Goal: Information Seeking & Learning: Learn about a topic

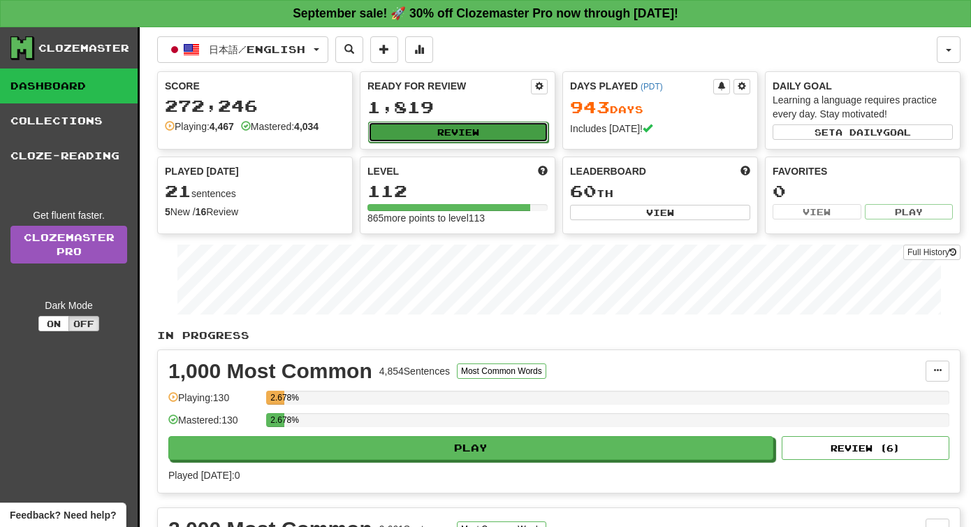
click at [477, 133] on button "Review" at bounding box center [458, 132] width 180 height 21
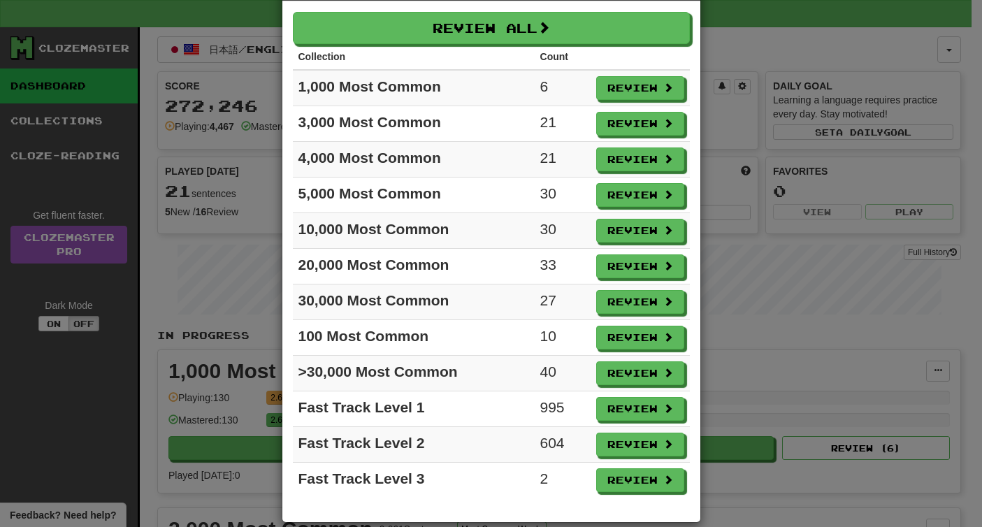
scroll to position [73, 0]
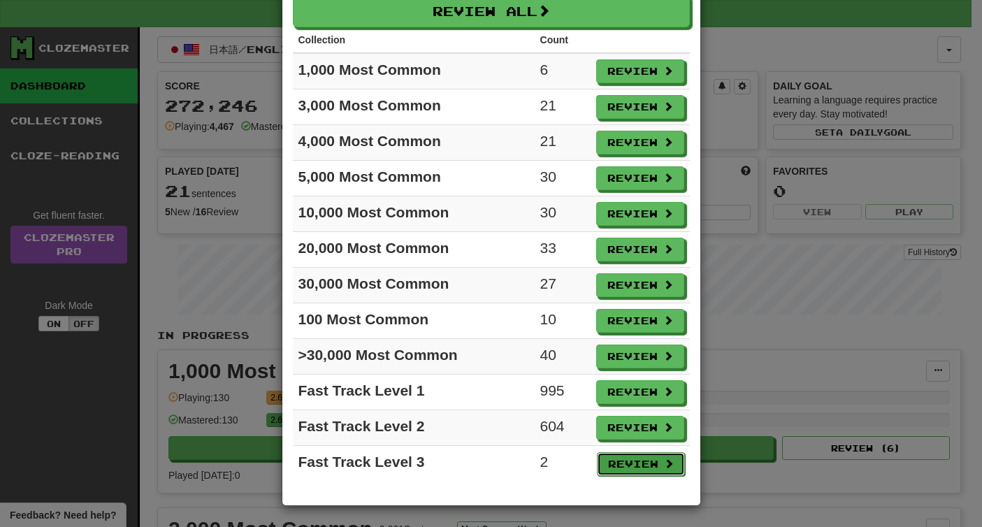
click at [598, 462] on button "Review" at bounding box center [641, 464] width 88 height 24
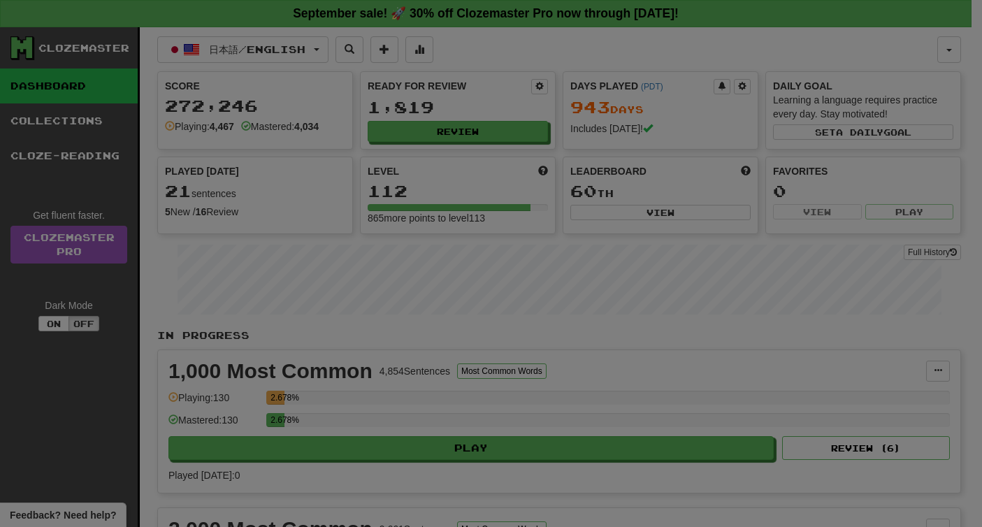
select select "**"
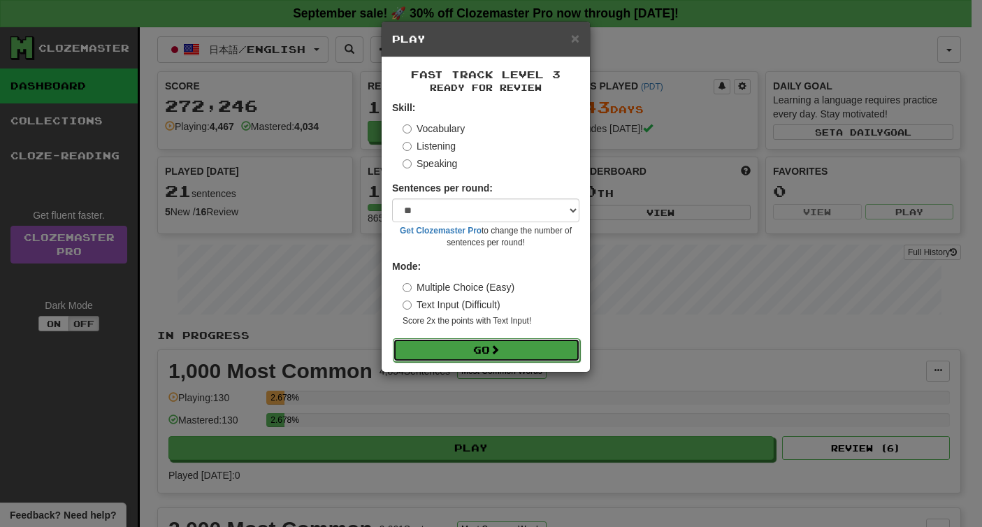
click at [499, 348] on span at bounding box center [495, 349] width 10 height 10
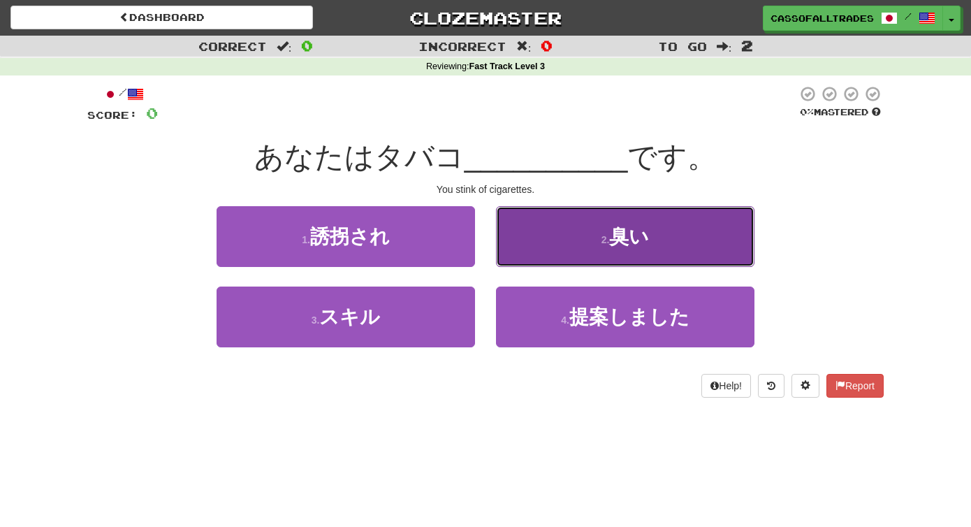
click at [597, 226] on button "2 . 臭い" at bounding box center [625, 236] width 259 height 61
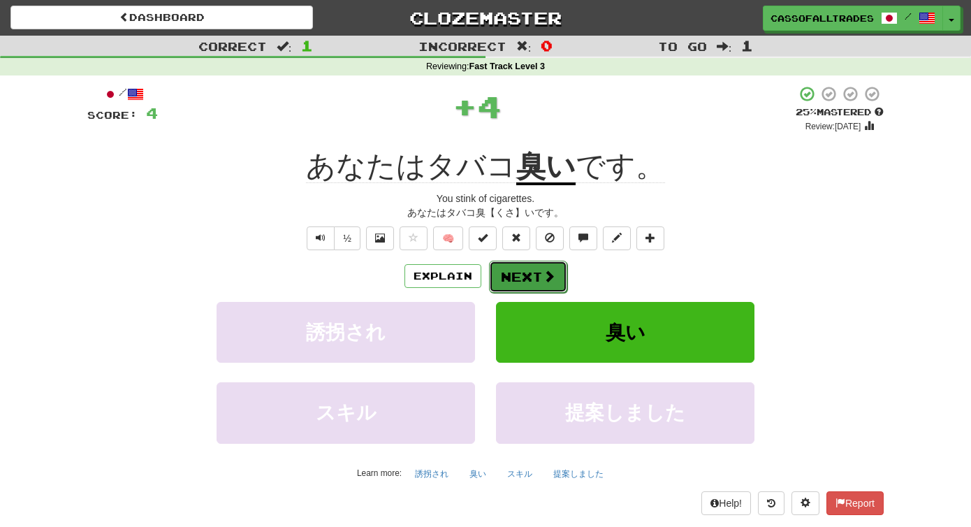
click at [535, 266] on button "Next" at bounding box center [528, 277] width 78 height 32
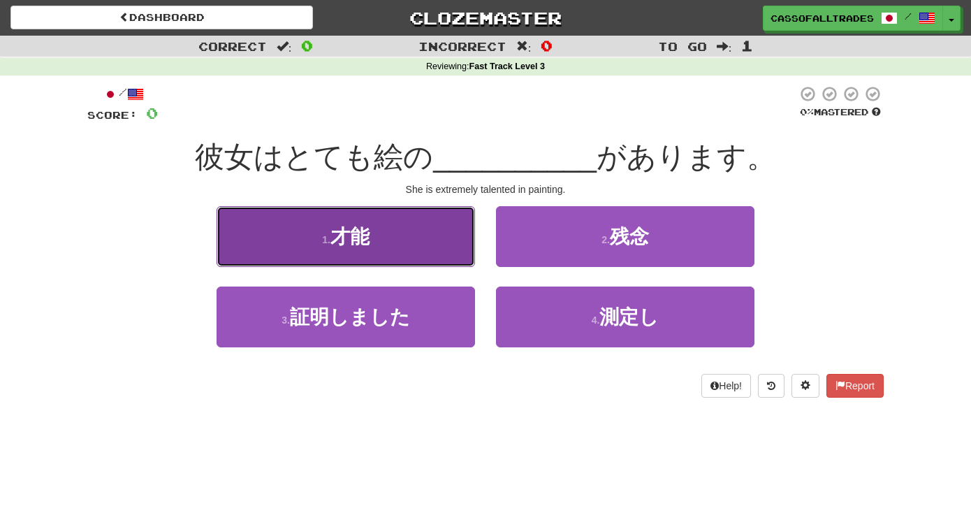
click at [347, 208] on button "1 . 才能" at bounding box center [346, 236] width 259 height 61
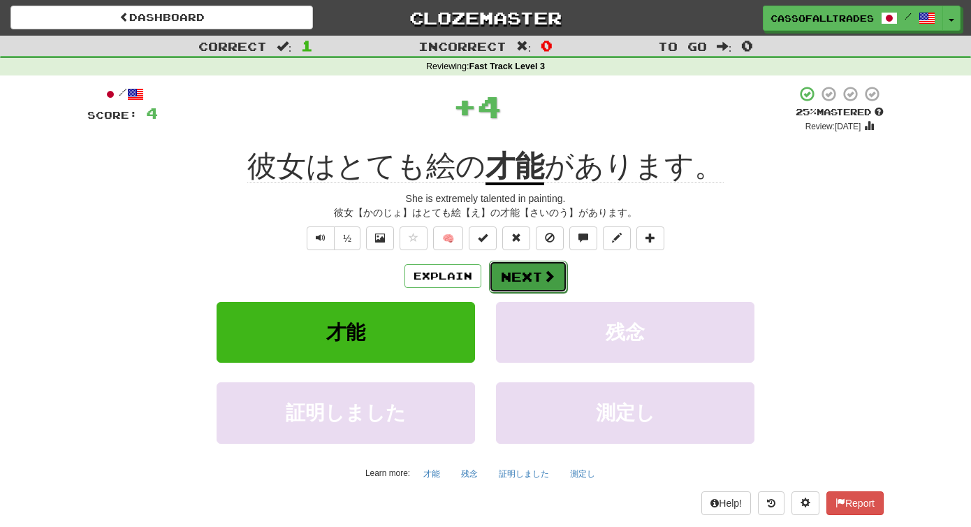
click at [526, 275] on button "Next" at bounding box center [528, 277] width 78 height 32
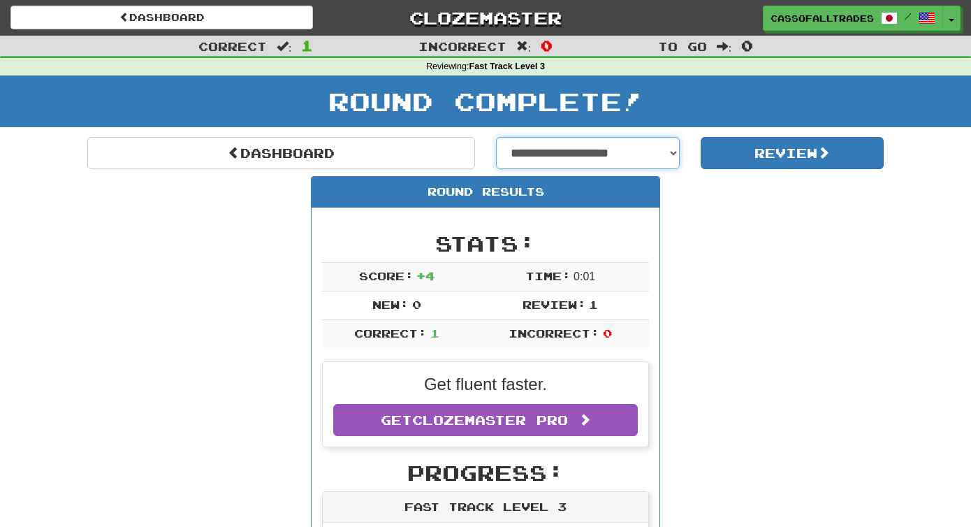
click at [572, 145] on select "**********" at bounding box center [588, 153] width 184 height 32
click at [496, 137] on select "**********" at bounding box center [588, 153] width 184 height 32
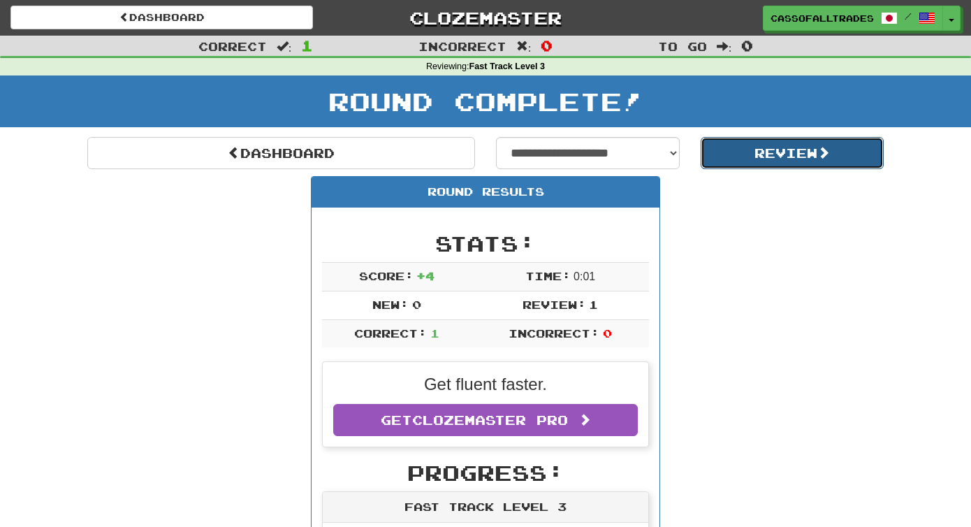
click at [751, 151] on button "Review" at bounding box center [793, 153] width 184 height 32
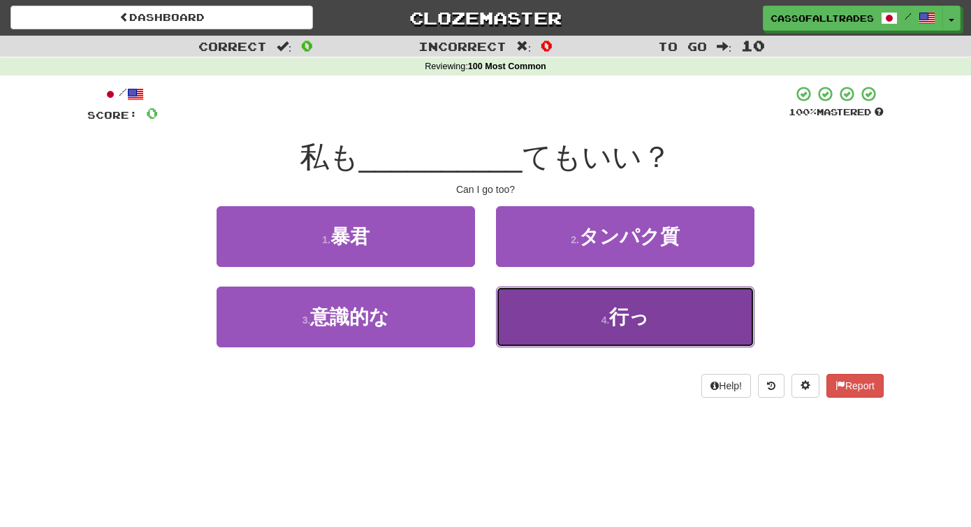
click at [594, 314] on button "4 . 行っ" at bounding box center [625, 316] width 259 height 61
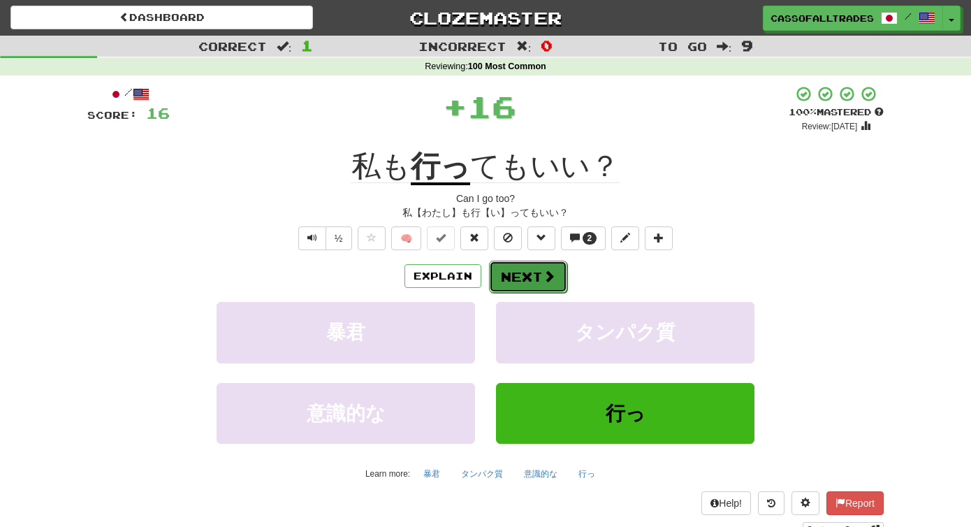
click at [503, 287] on button "Next" at bounding box center [528, 277] width 78 height 32
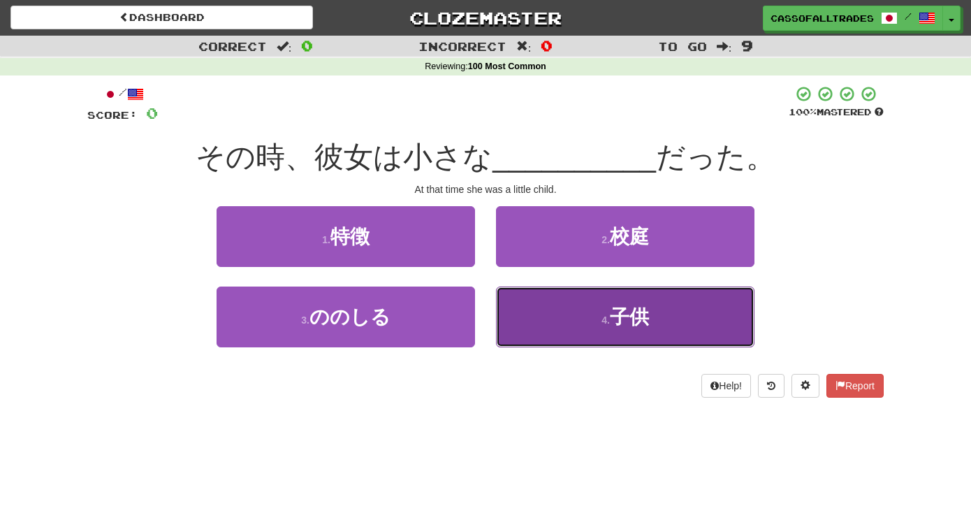
click at [622, 319] on span "子供" at bounding box center [629, 317] width 39 height 22
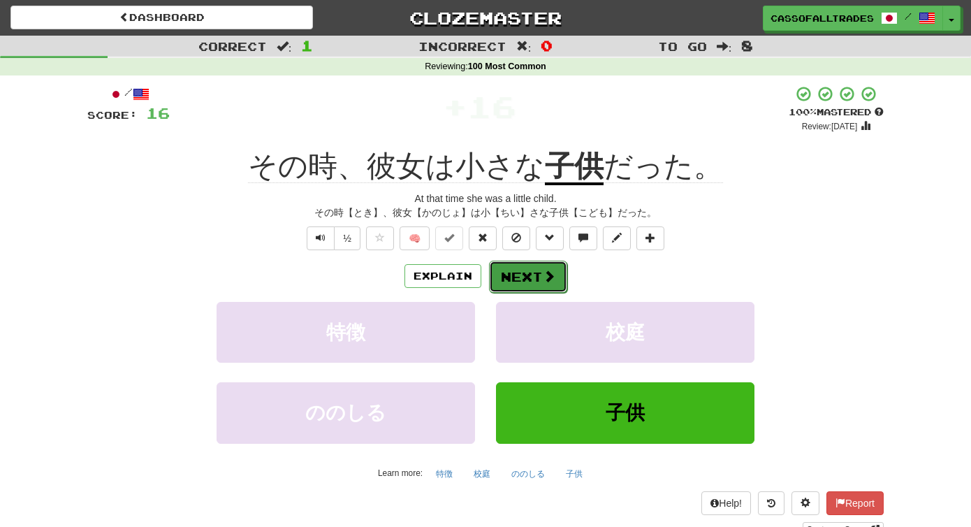
click at [541, 276] on button "Next" at bounding box center [528, 277] width 78 height 32
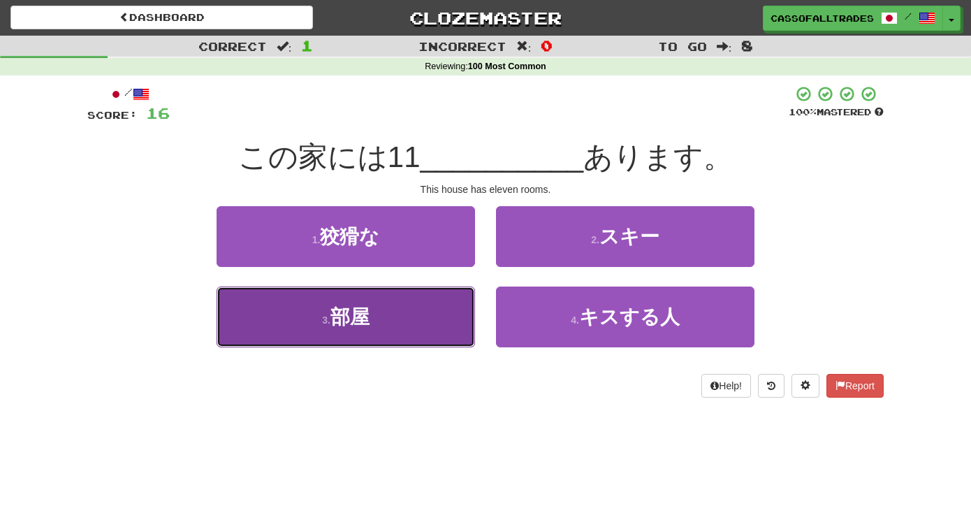
click at [325, 312] on button "3 . 部屋" at bounding box center [346, 316] width 259 height 61
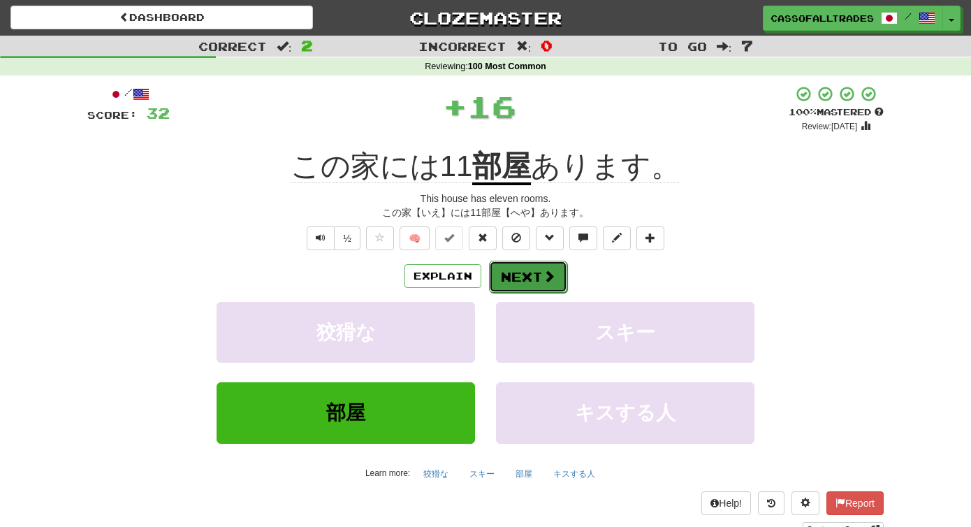
click at [525, 270] on button "Next" at bounding box center [528, 277] width 78 height 32
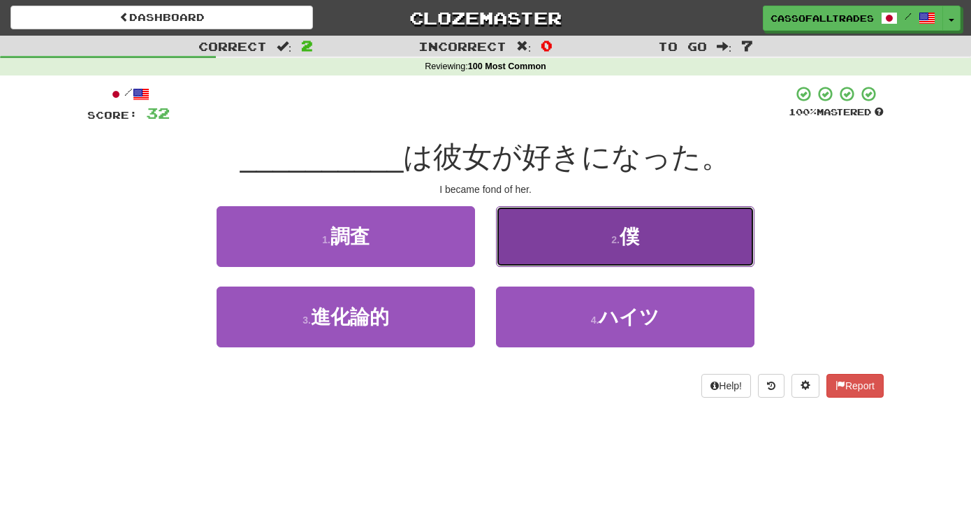
click at [563, 241] on button "2 . 僕" at bounding box center [625, 236] width 259 height 61
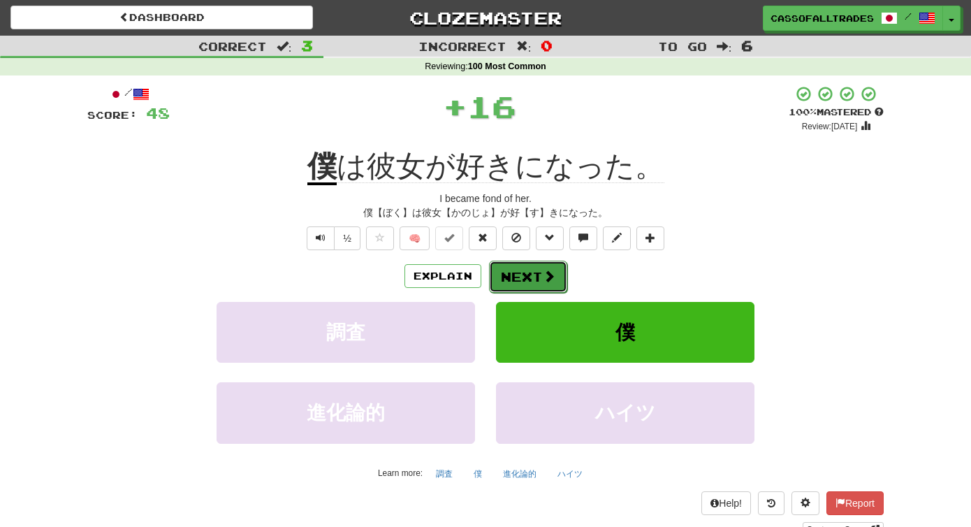
click at [506, 270] on button "Next" at bounding box center [528, 277] width 78 height 32
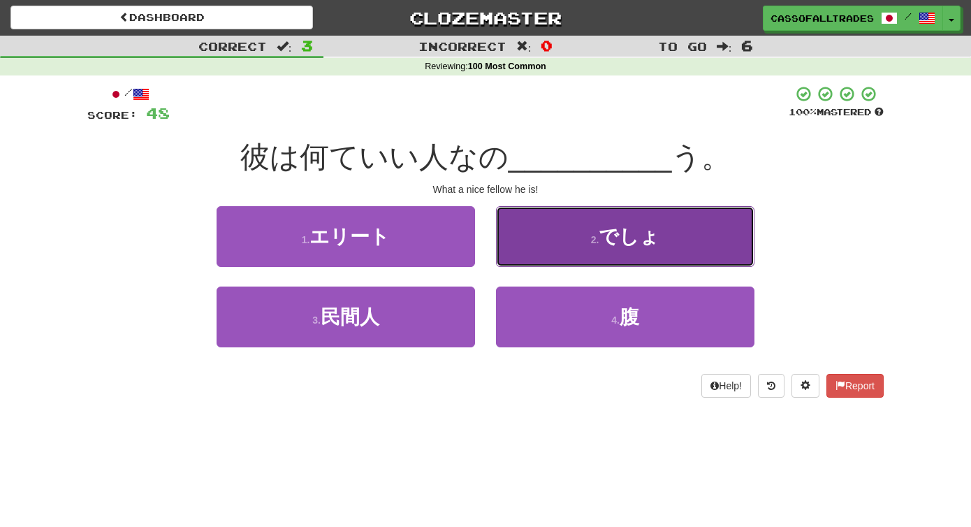
click at [545, 231] on button "2 . でしょ" at bounding box center [625, 236] width 259 height 61
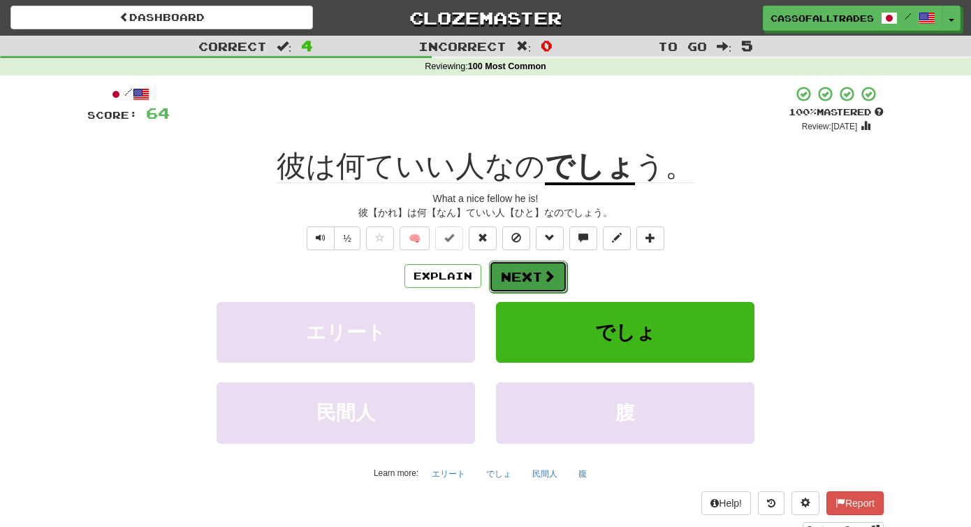
click at [525, 284] on button "Next" at bounding box center [528, 277] width 78 height 32
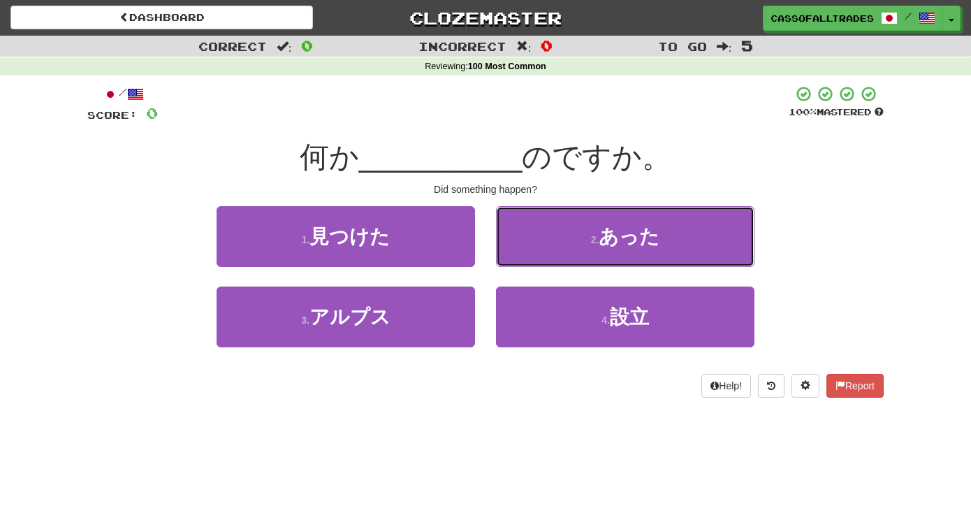
click at [596, 219] on button "2 . あった" at bounding box center [625, 236] width 259 height 61
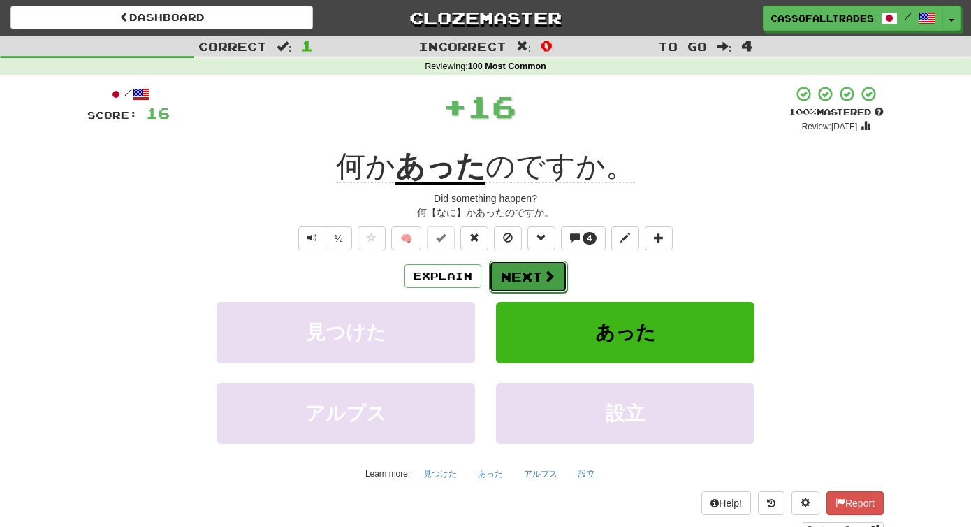
click at [532, 280] on button "Next" at bounding box center [528, 277] width 78 height 32
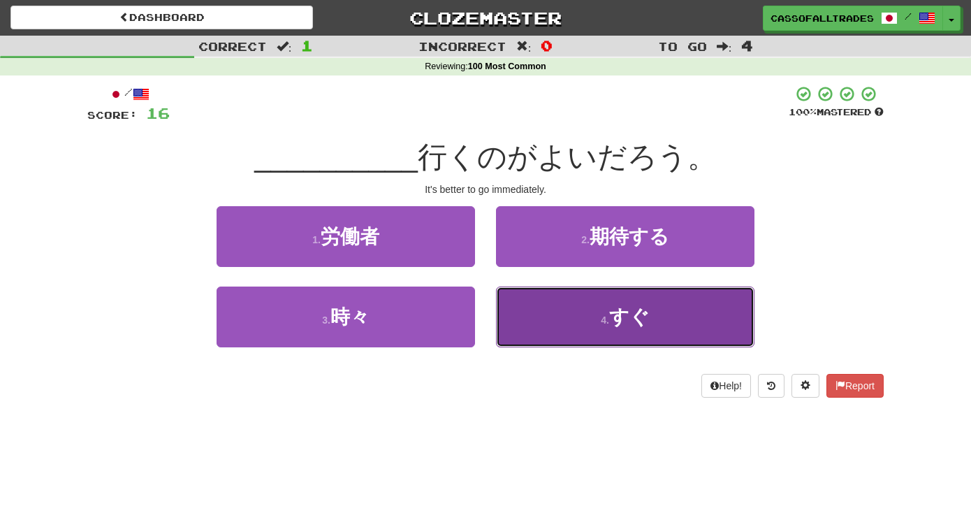
click at [723, 317] on button "4 . すぐ" at bounding box center [625, 316] width 259 height 61
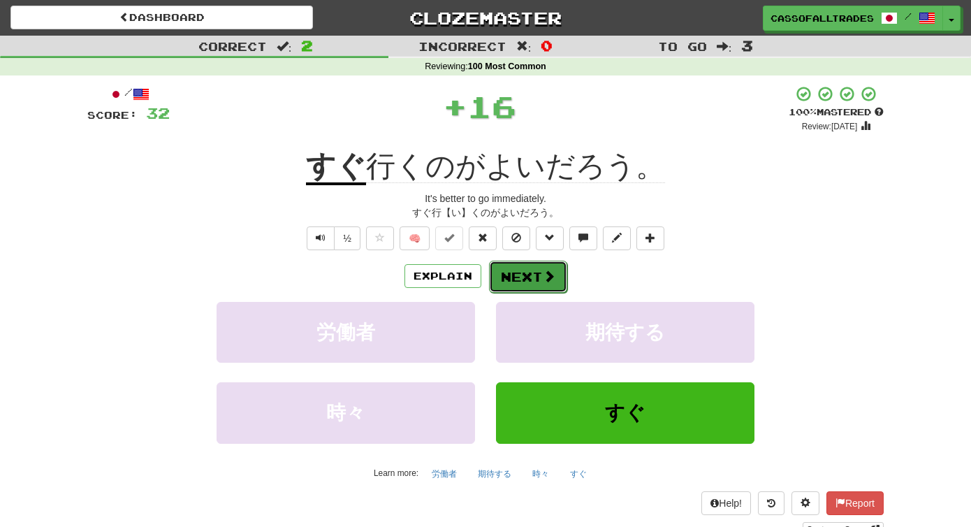
click at [521, 271] on button "Next" at bounding box center [528, 277] width 78 height 32
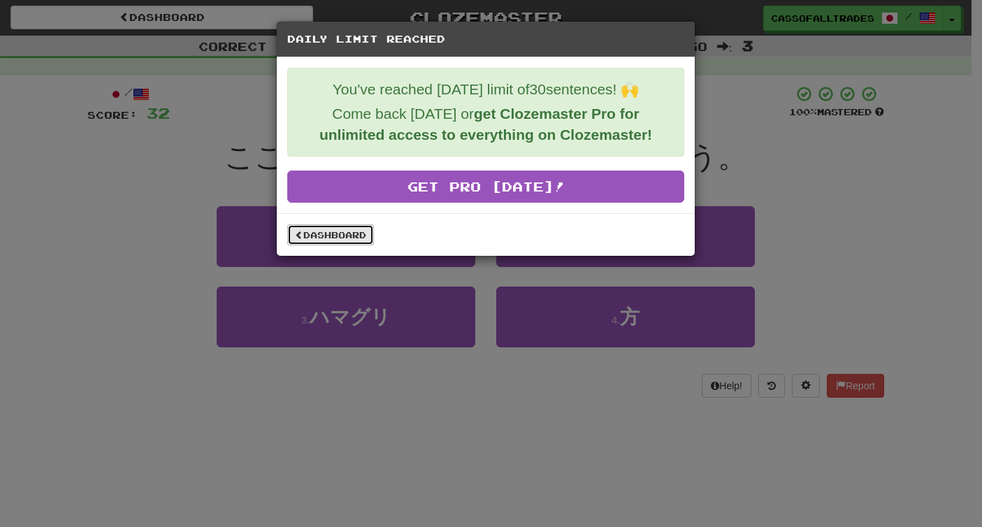
click at [342, 233] on link "Dashboard" at bounding box center [330, 234] width 87 height 21
